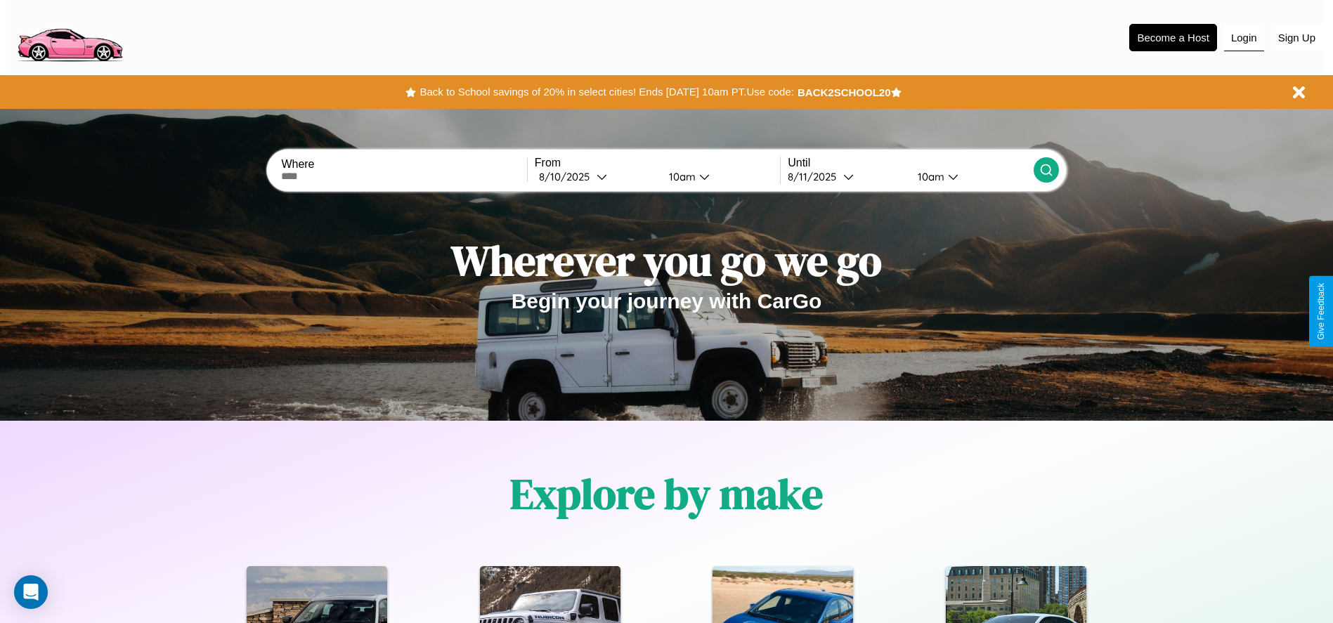
click at [1244, 37] on button "Login" at bounding box center [1244, 38] width 40 height 27
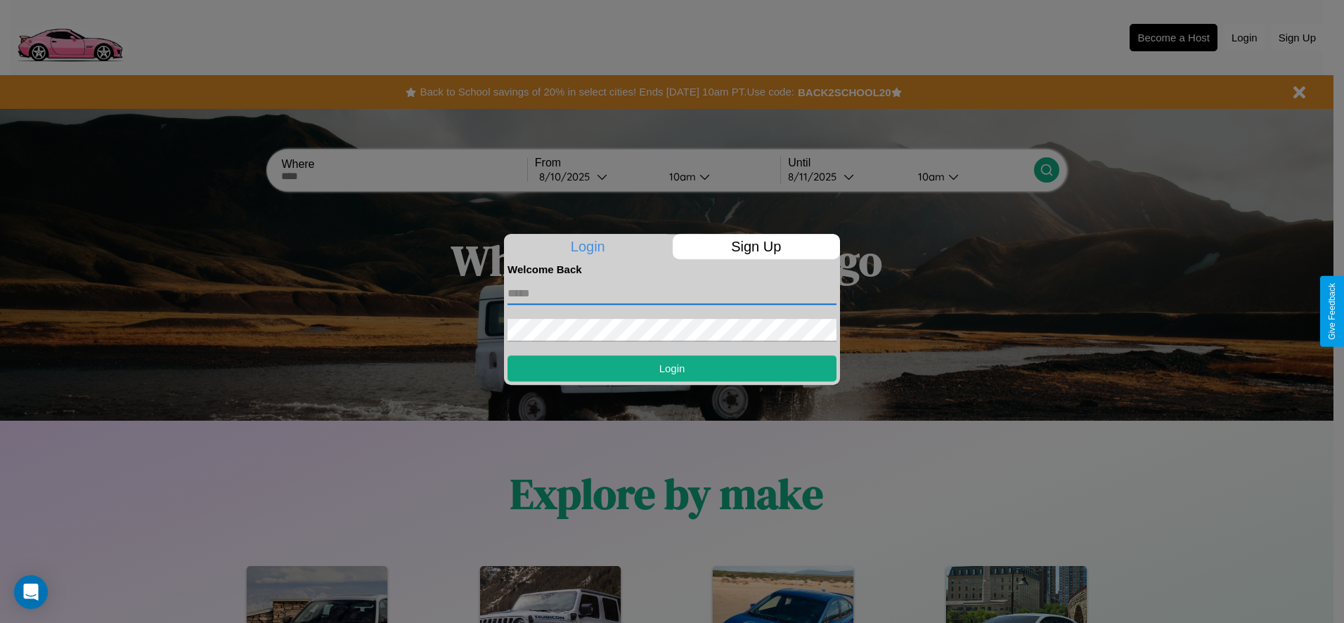
click at [672, 293] on input "text" at bounding box center [671, 294] width 329 height 22
type input "**********"
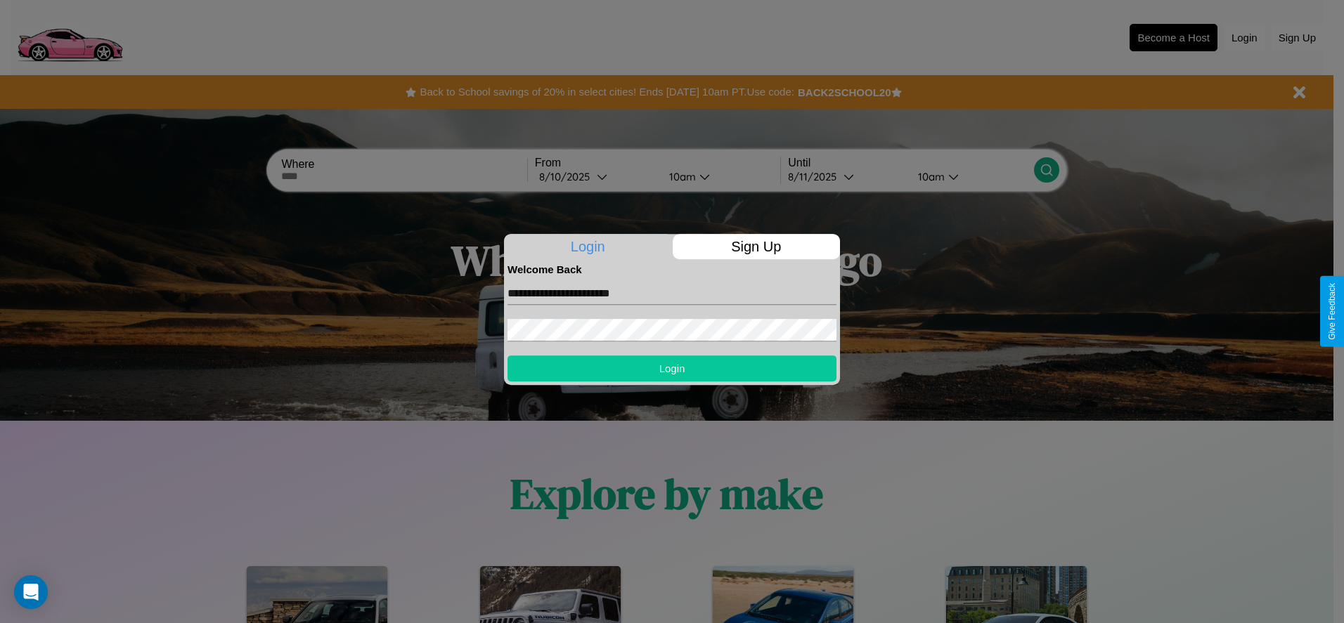
click at [672, 368] on button "Login" at bounding box center [671, 369] width 329 height 26
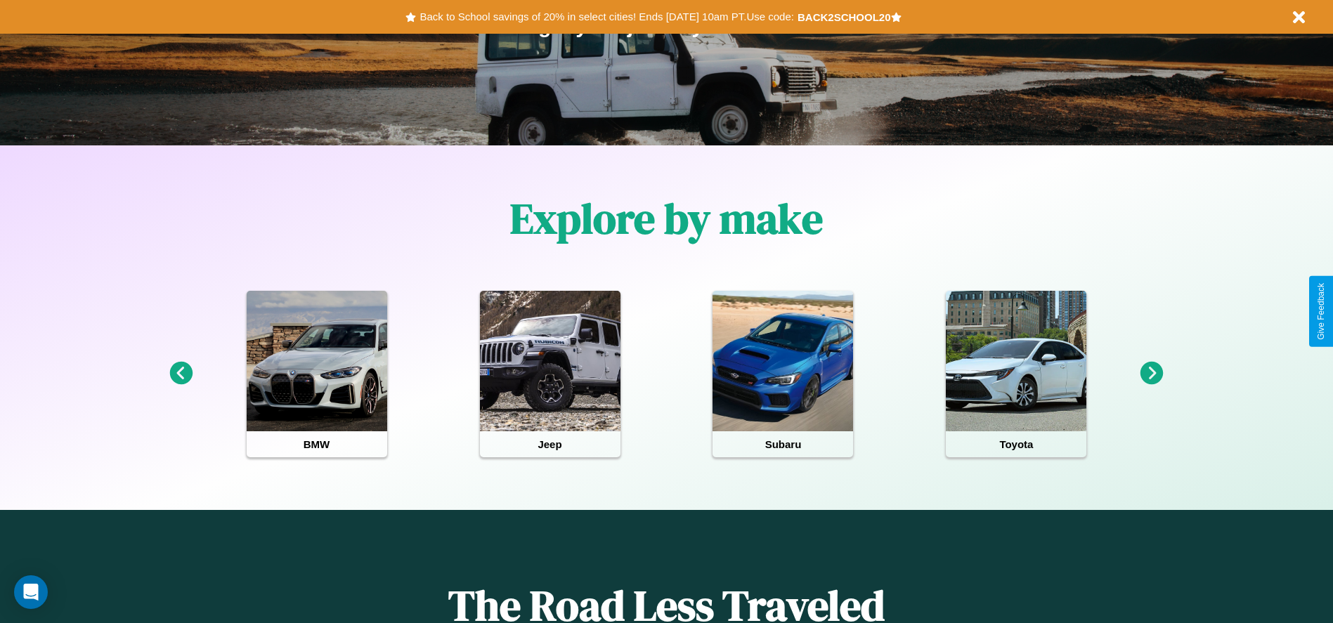
scroll to position [292, 0]
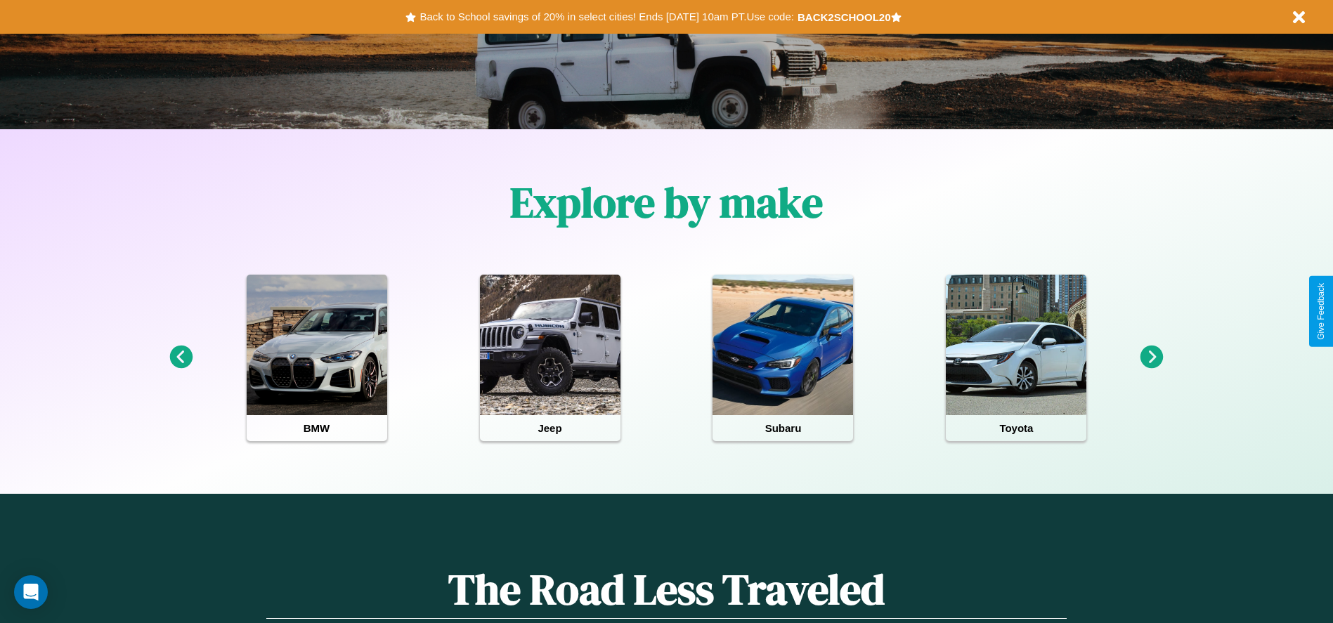
click at [181, 358] on icon at bounding box center [180, 357] width 23 height 23
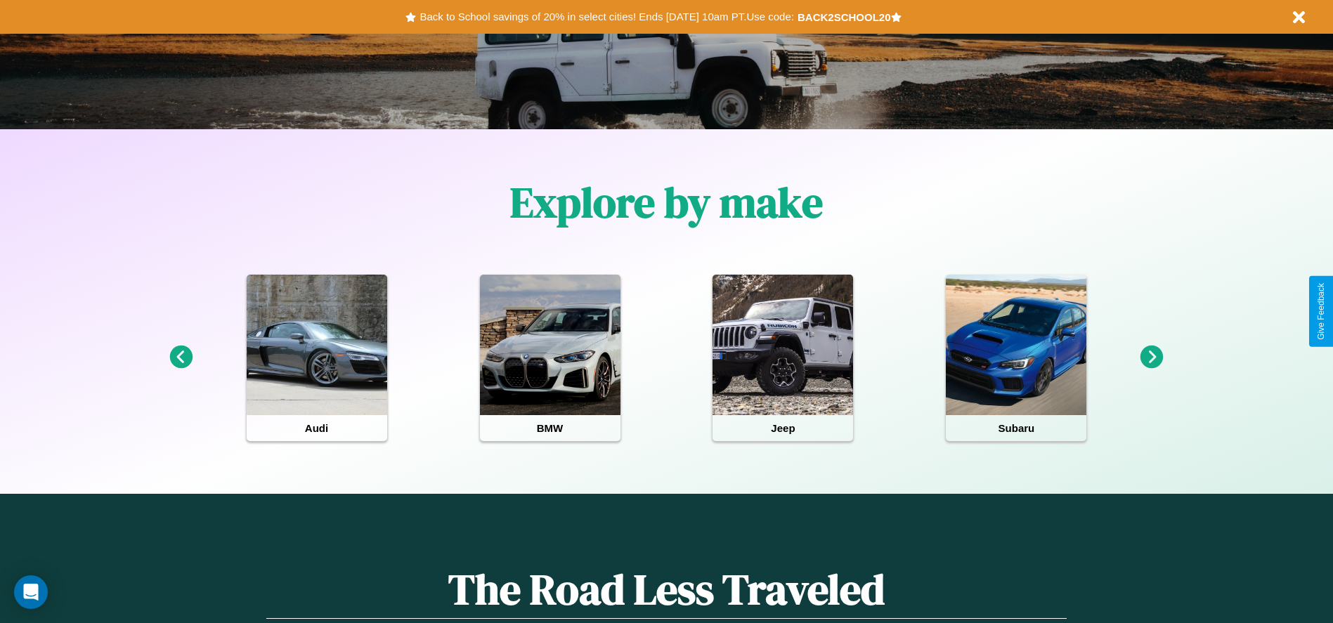
click at [1152, 358] on icon at bounding box center [1152, 357] width 23 height 23
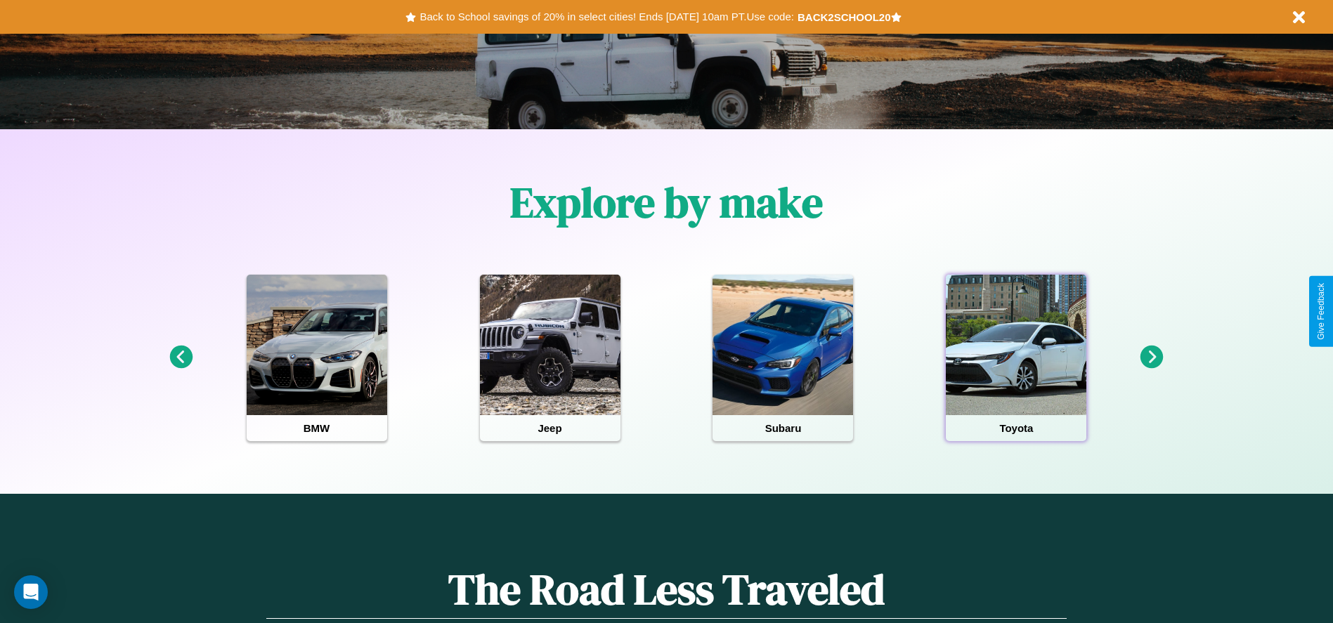
click at [1016, 358] on div at bounding box center [1016, 345] width 141 height 141
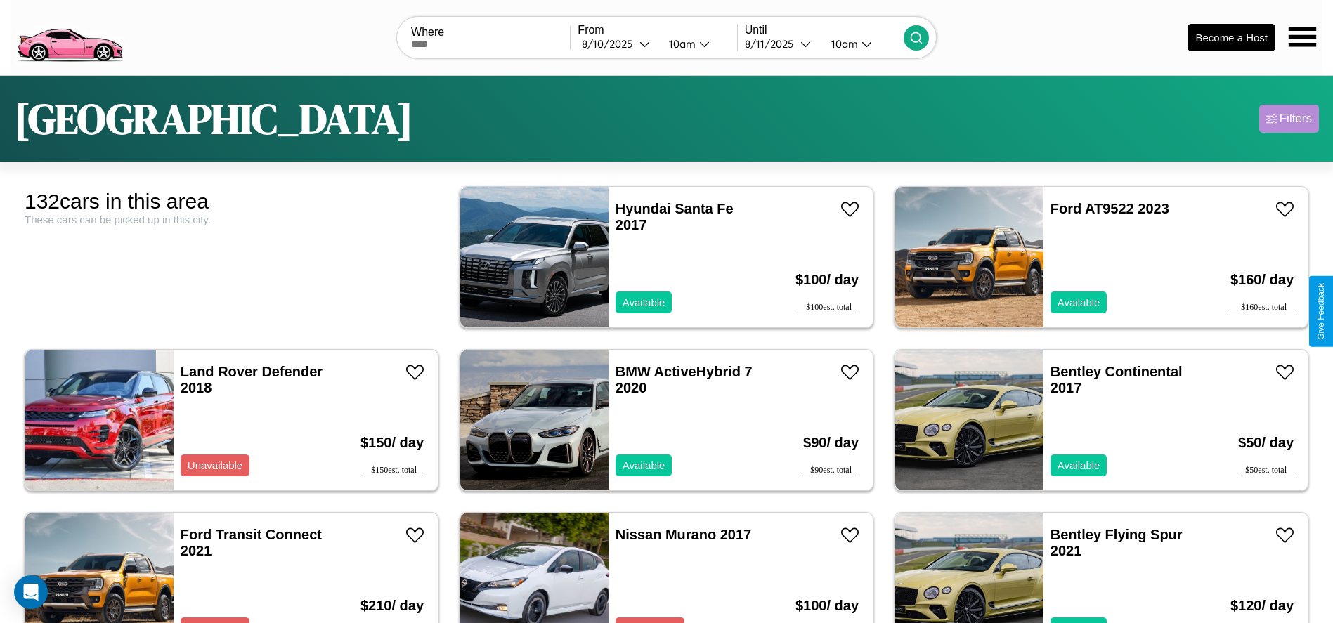
click at [1289, 119] on div "Filters" at bounding box center [1296, 119] width 32 height 14
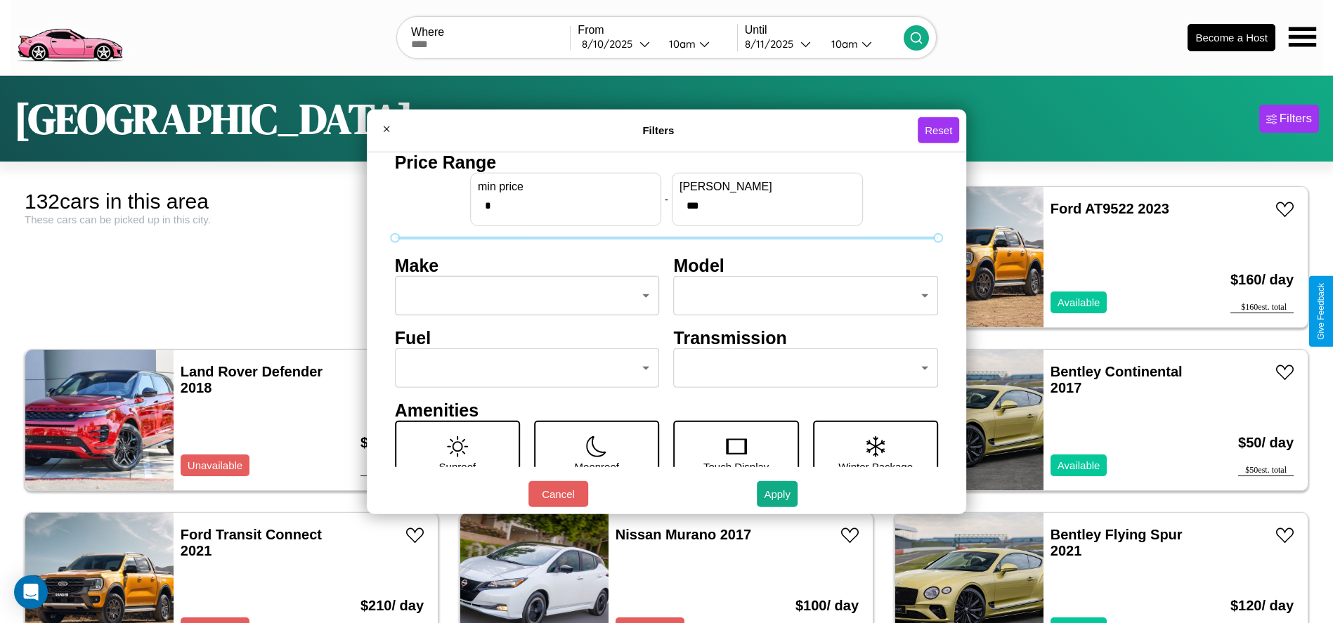
click at [523, 296] on body "CarGo Where From [DATE] 10am Until [DATE] 10am Become a Host [GEOGRAPHIC_DATA] …" at bounding box center [666, 355] width 1333 height 711
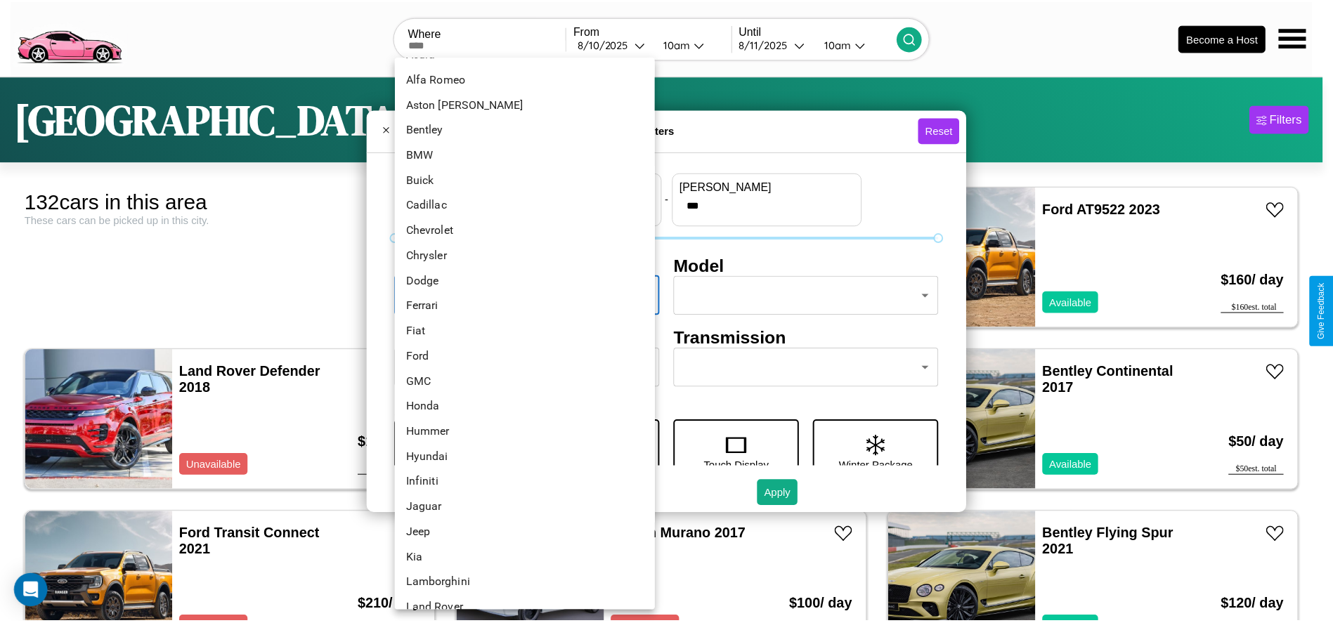
scroll to position [221, 0]
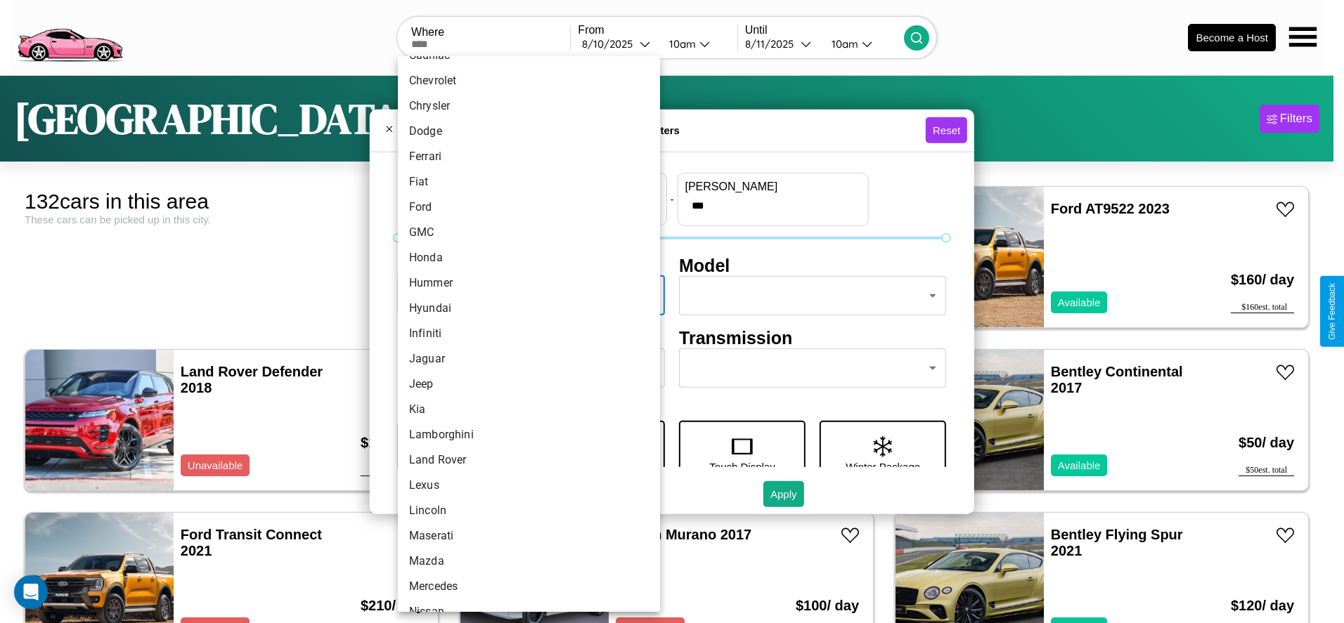
click at [524, 334] on li "Infiniti" at bounding box center [529, 333] width 262 height 25
type input "********"
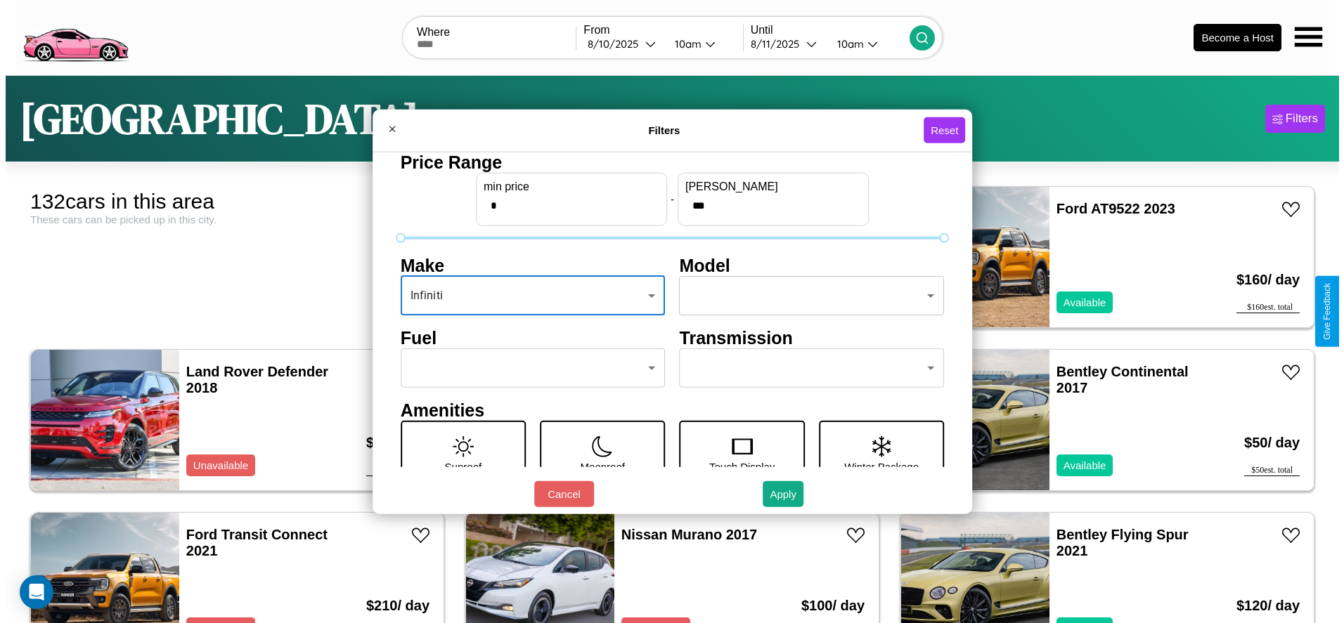
scroll to position [59, 0]
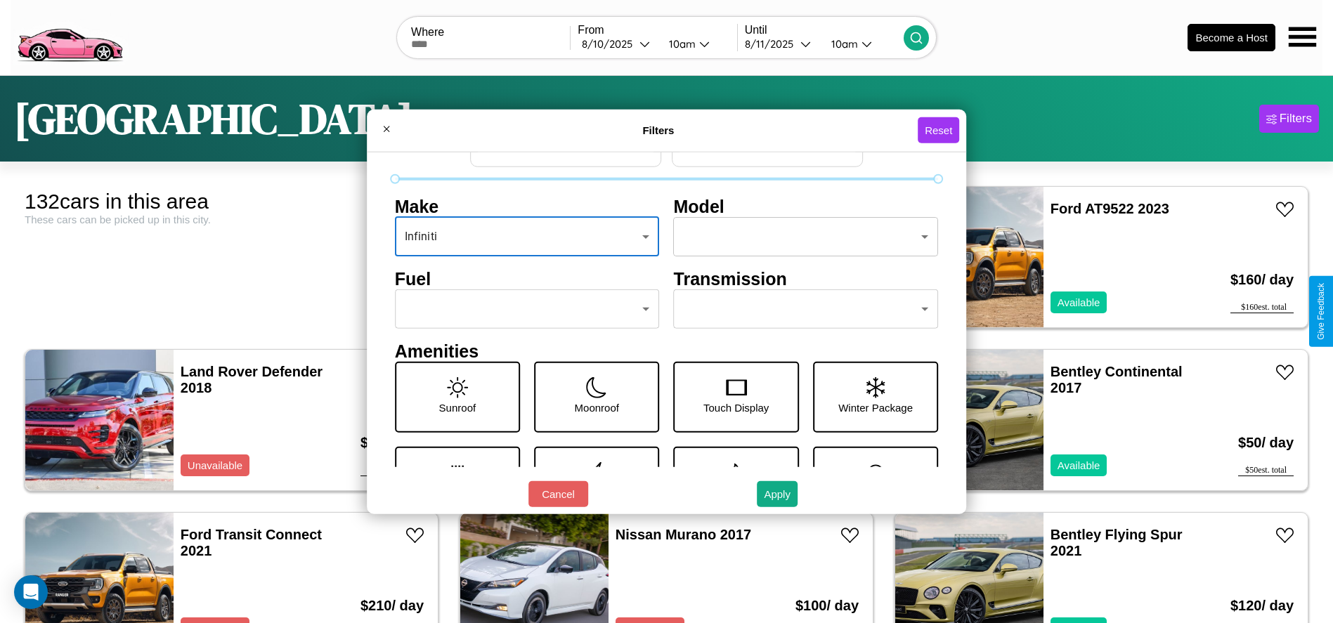
click at [523, 309] on body "CarGo Where From [DATE] 10am Until [DATE] 10am Become a Host [GEOGRAPHIC_DATA] …" at bounding box center [666, 355] width 1333 height 711
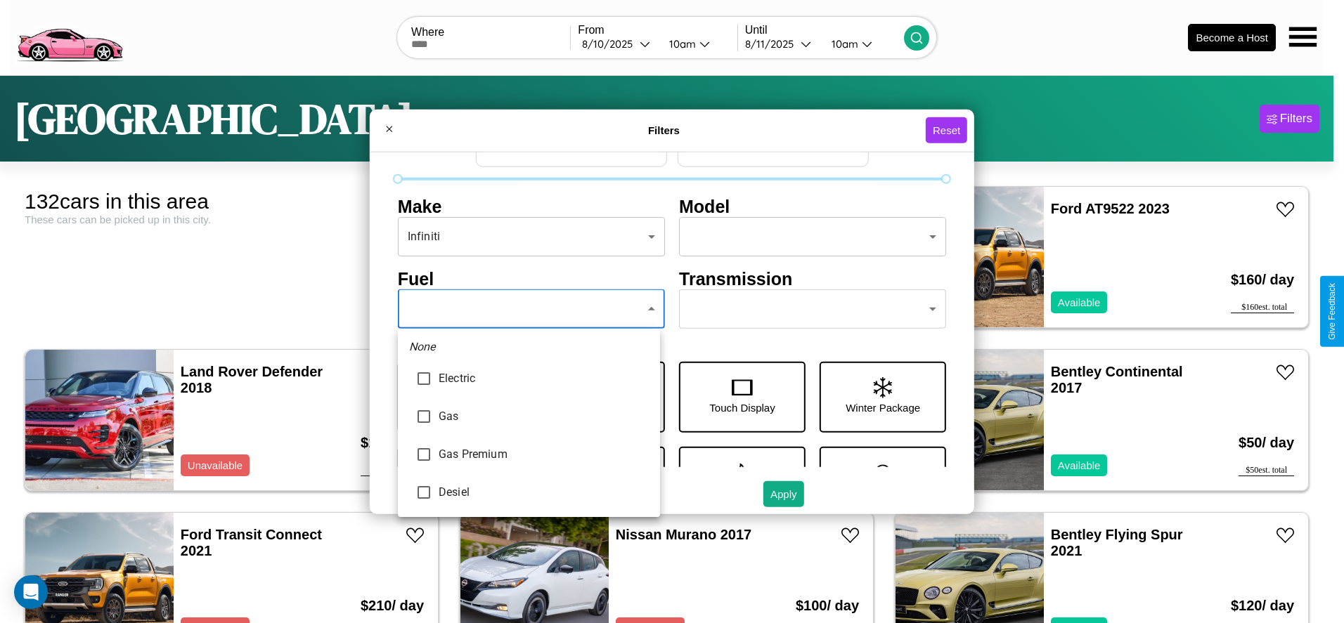
type input "******"
click at [529, 309] on div at bounding box center [672, 311] width 1344 height 623
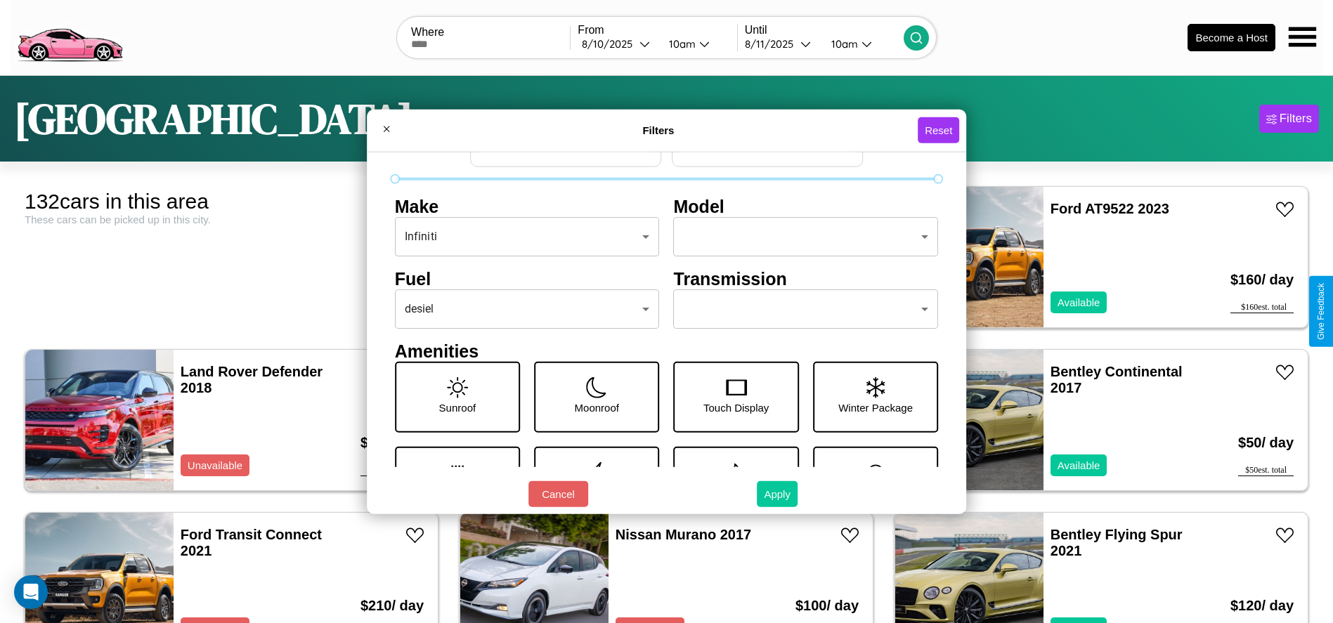
click at [778, 494] on button "Apply" at bounding box center [777, 494] width 41 height 26
